Goal: Transaction & Acquisition: Purchase product/service

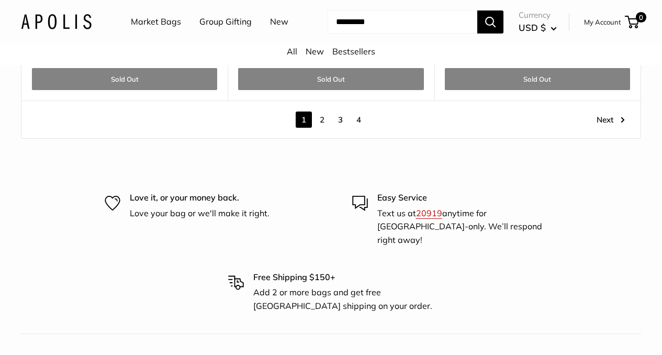
scroll to position [5745, 0]
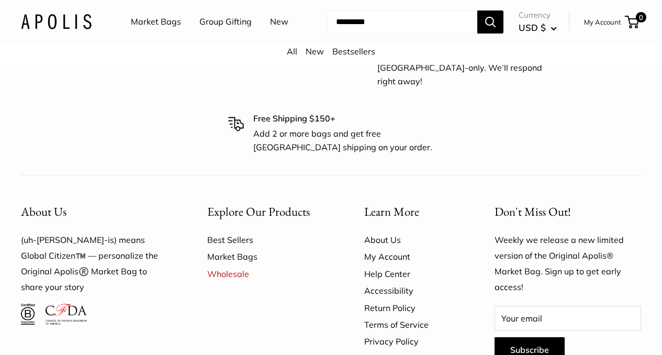
click at [390, 231] on link "About Us" at bounding box center [411, 239] width 94 height 17
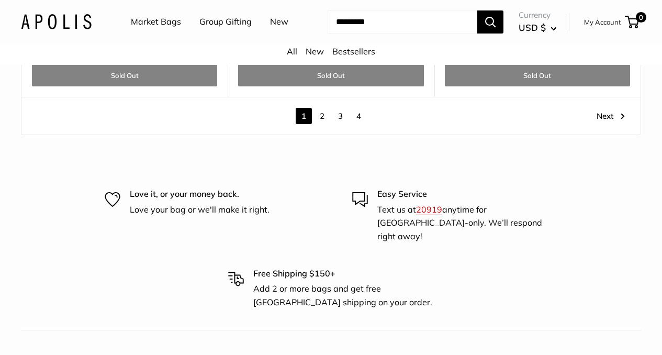
scroll to position [5795, 0]
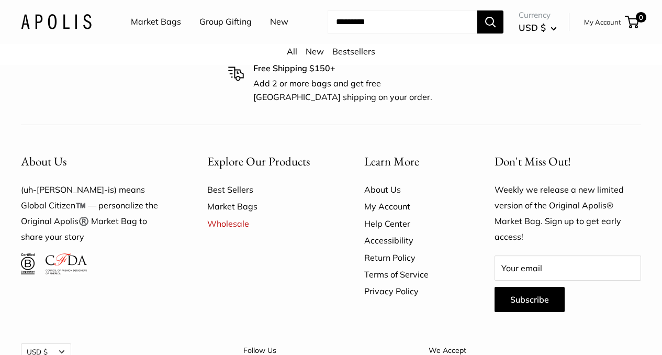
click at [385, 181] on link "About Us" at bounding box center [411, 189] width 94 height 17
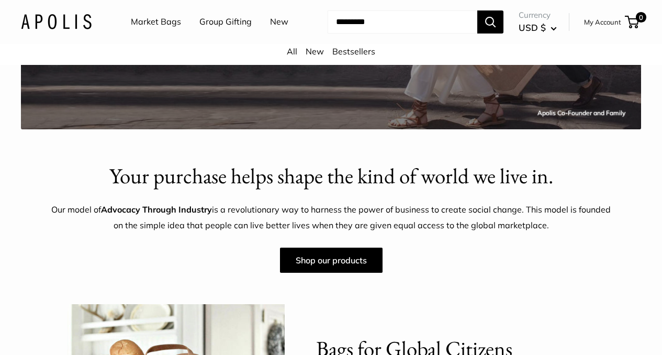
scroll to position [490, 0]
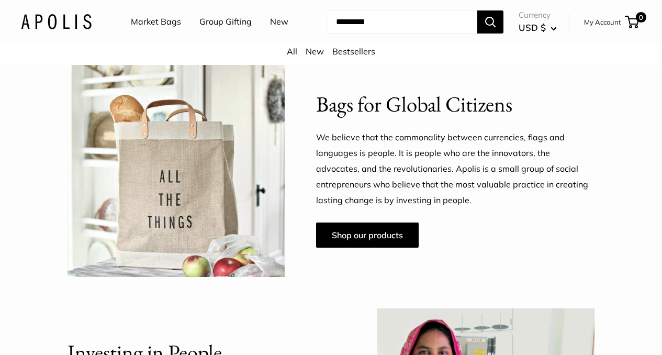
click at [148, 19] on link "Market Bags" at bounding box center [156, 22] width 50 height 16
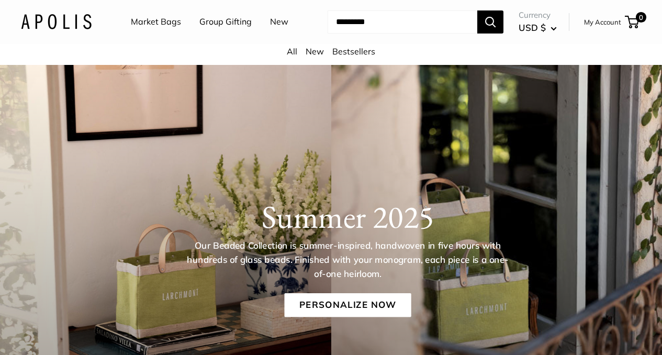
click at [152, 19] on link "Market Bags" at bounding box center [156, 22] width 50 height 16
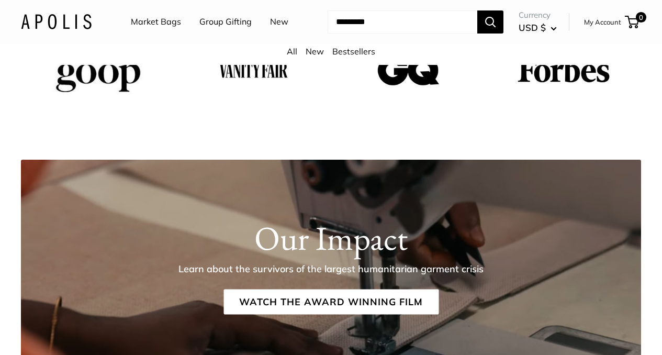
scroll to position [1513, 0]
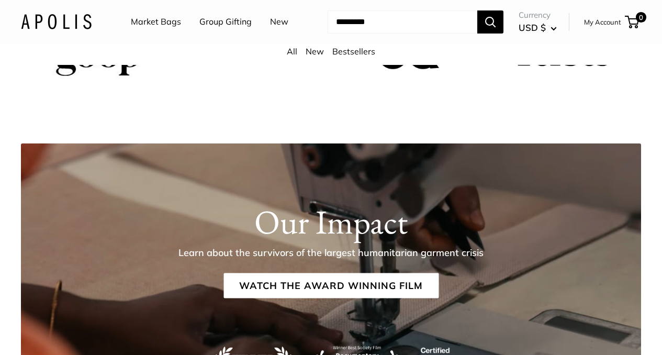
click at [395, 33] on input "Search..." at bounding box center [403, 21] width 150 height 23
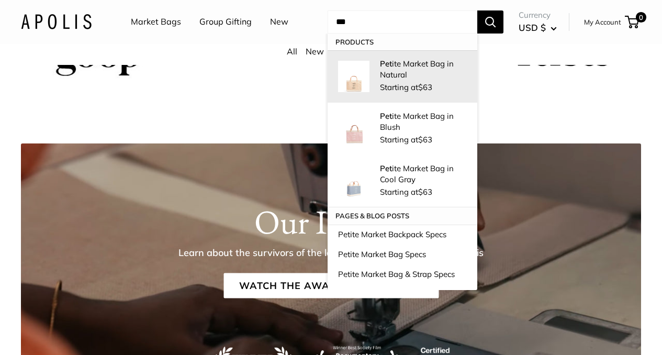
type input "***"
click at [386, 80] on p "Pet ite Market Bag in Natural" at bounding box center [423, 69] width 87 height 22
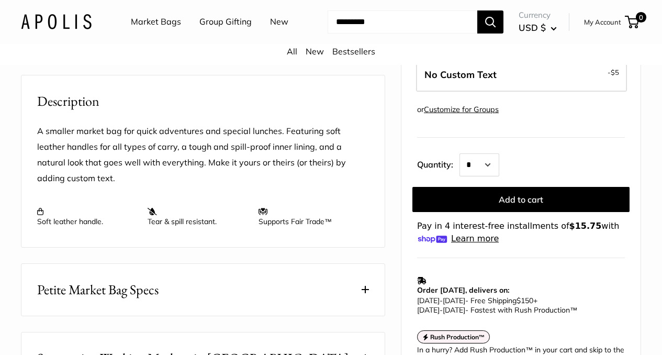
scroll to position [350, 0]
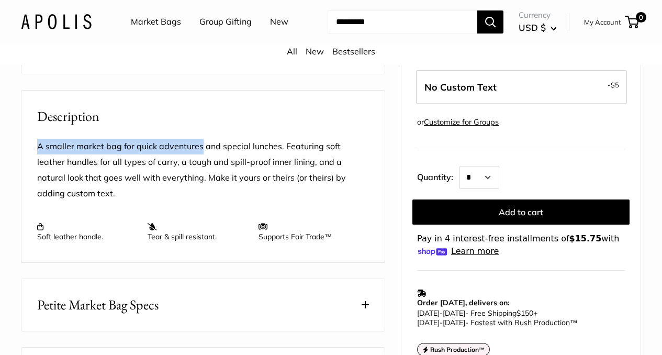
drag, startPoint x: 200, startPoint y: 160, endPoint x: 32, endPoint y: 155, distance: 168.5
click at [32, 155] on div "A smaller market bag for quick adventures and special lunches. Featuring soft l…" at bounding box center [202, 195] width 363 height 136
copy p "A smaller market bag for quick adventures"
